Goal: Information Seeking & Learning: Learn about a topic

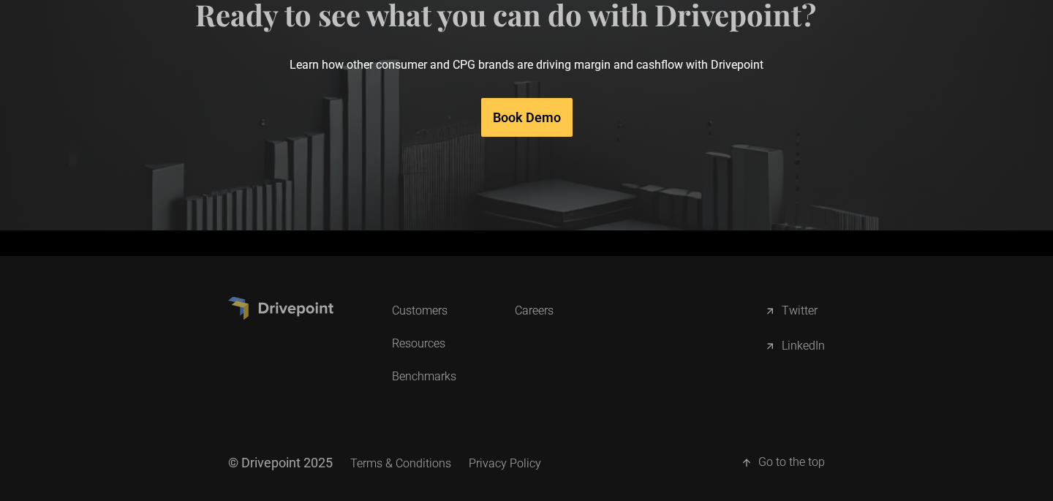
scroll to position [7596, 0]
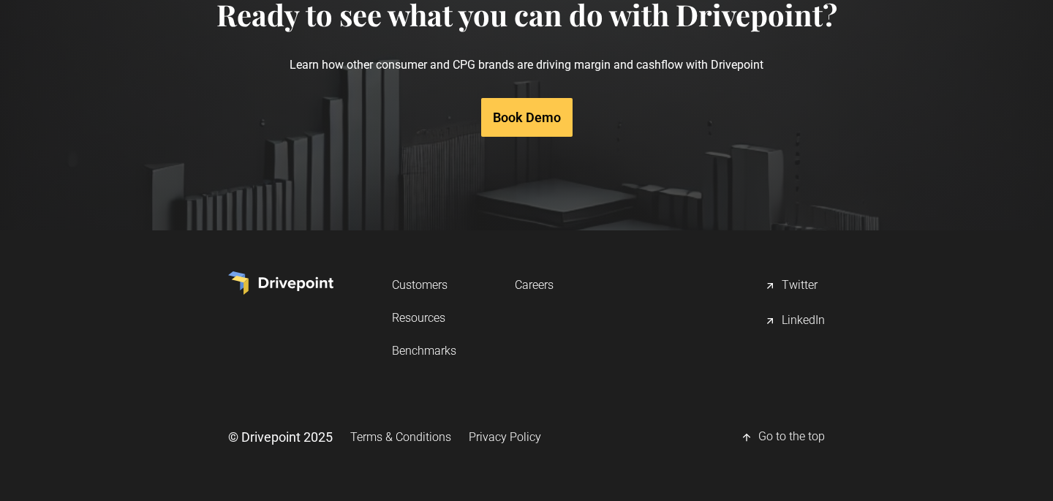
click at [530, 282] on link "Careers" at bounding box center [534, 284] width 39 height 27
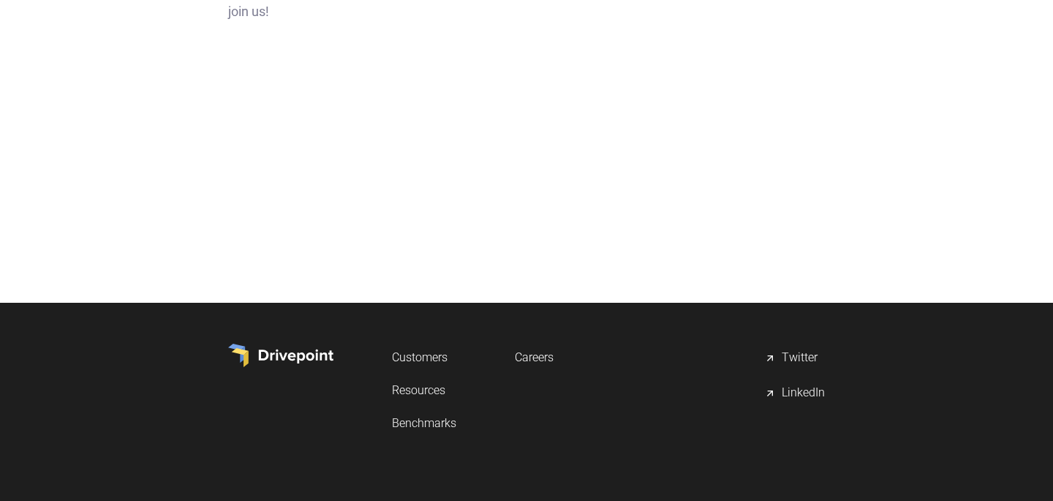
scroll to position [265, 0]
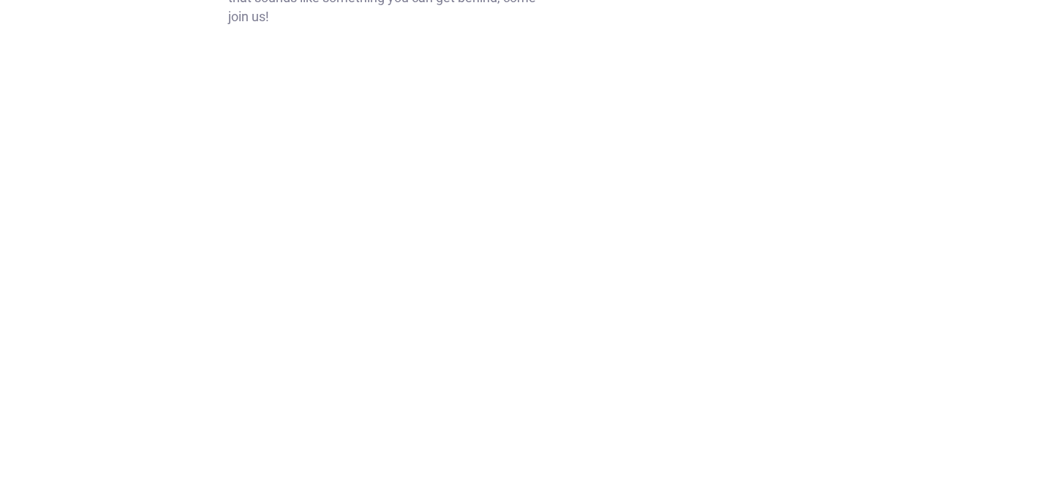
click at [157, 277] on div at bounding box center [526, 437] width 1053 height 620
click at [216, 350] on div at bounding box center [526, 437] width 1053 height 620
click at [826, 255] on div at bounding box center [526, 437] width 1053 height 620
